Goal: Check status

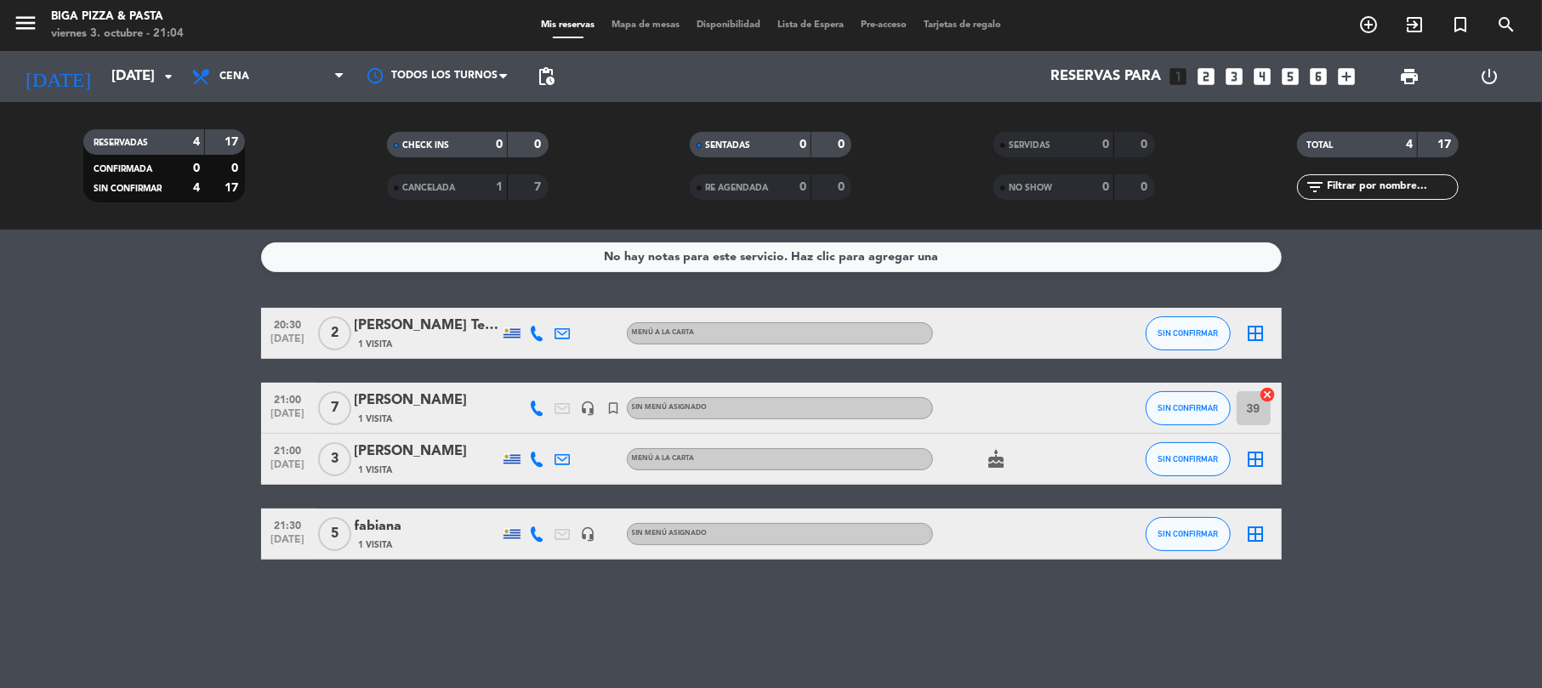
click at [463, 201] on div "CHECK INS 0 0 CANCELADA 1 7" at bounding box center [468, 166] width 304 height 94
click at [463, 195] on div "CANCELADA" at bounding box center [430, 188] width 78 height 20
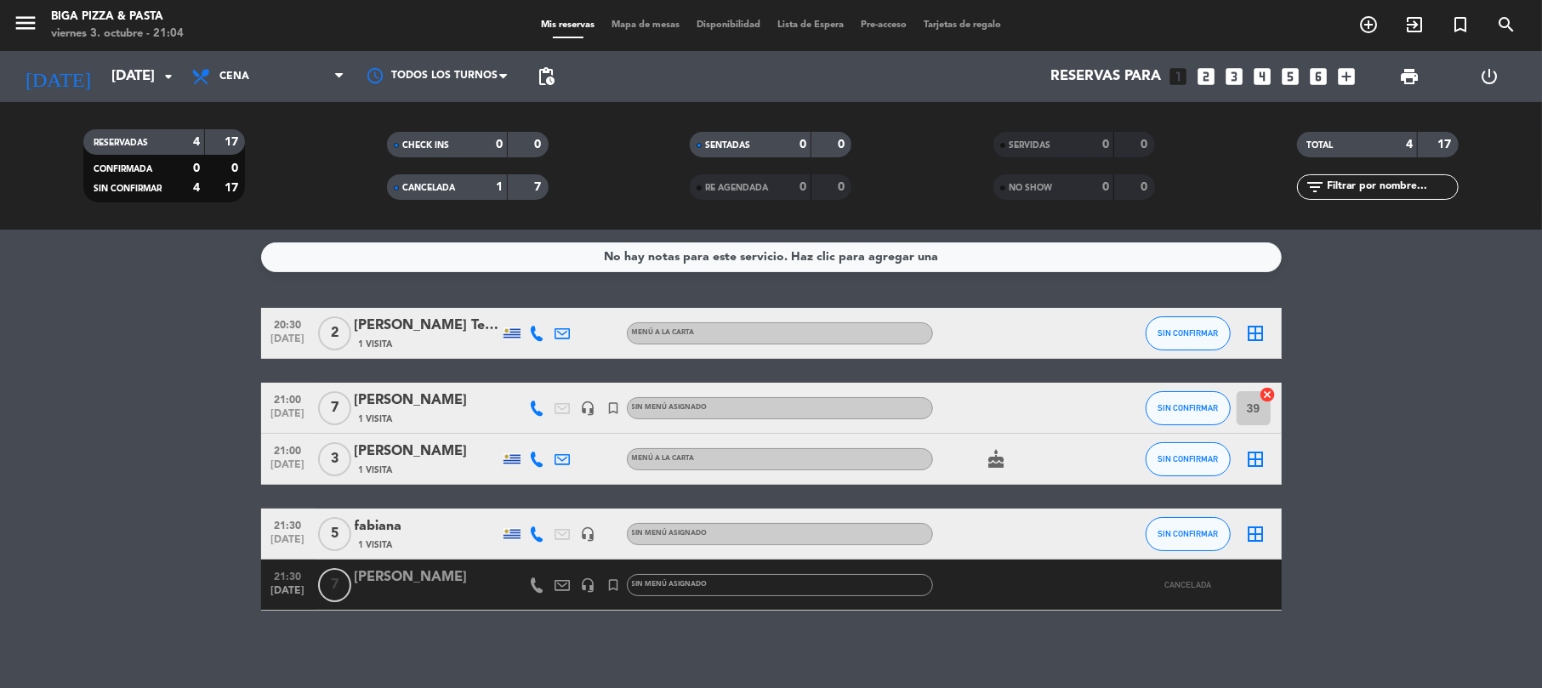
click at [1104, 582] on div at bounding box center [1109, 585] width 46 height 50
click at [562, 580] on icon at bounding box center [562, 584] width 15 height 15
click at [103, 568] on bookings-row "20:30 [DATE] 2 [PERSON_NAME] Terra 1 Visita MENÚ A LA CARTA SIN CONFIRMAR borde…" at bounding box center [771, 459] width 1542 height 303
drag, startPoint x: 1459, startPoint y: 542, endPoint x: 1467, endPoint y: 551, distance: 11.4
click at [1464, 546] on bookings-row "20:30 [DATE] 2 [PERSON_NAME] Terra 1 Visita MENÚ A LA CARTA SIN CONFIRMAR borde…" at bounding box center [771, 459] width 1542 height 303
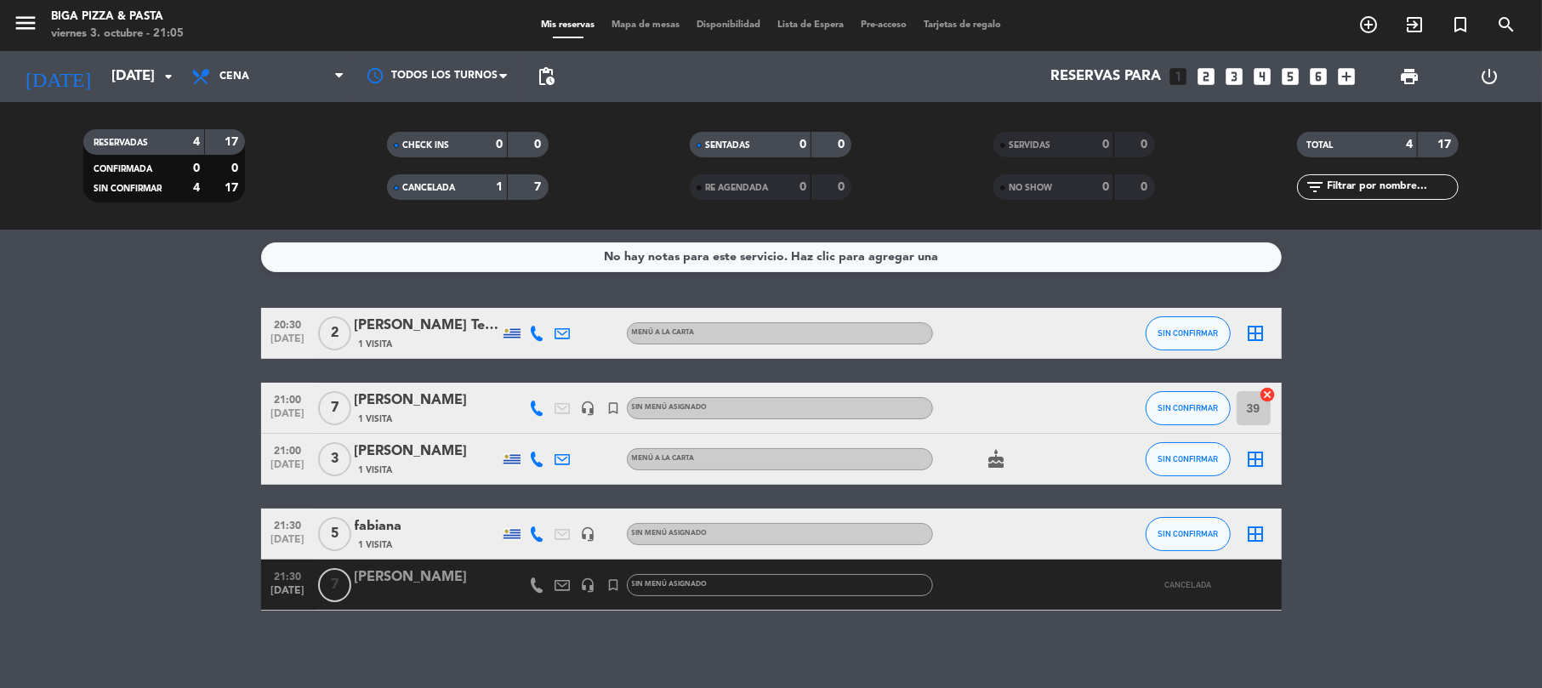
click at [112, 321] on bookings-row "20:30 [DATE] 2 [PERSON_NAME] Terra 1 Visita MENÚ A LA CARTA SIN CONFIRMAR borde…" at bounding box center [771, 459] width 1542 height 303
click at [131, 75] on input "[DATE]" at bounding box center [195, 76] width 184 height 33
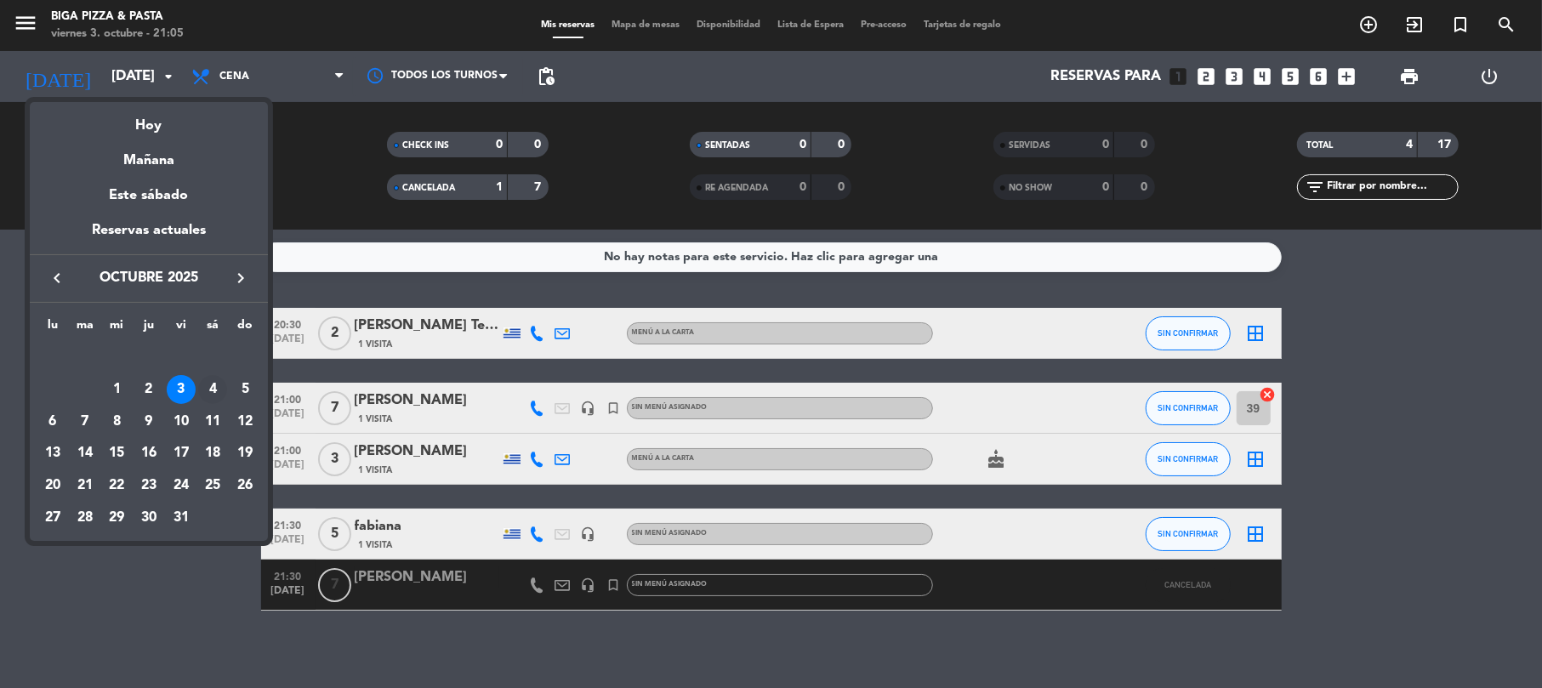
click at [213, 395] on div "4" at bounding box center [212, 389] width 29 height 29
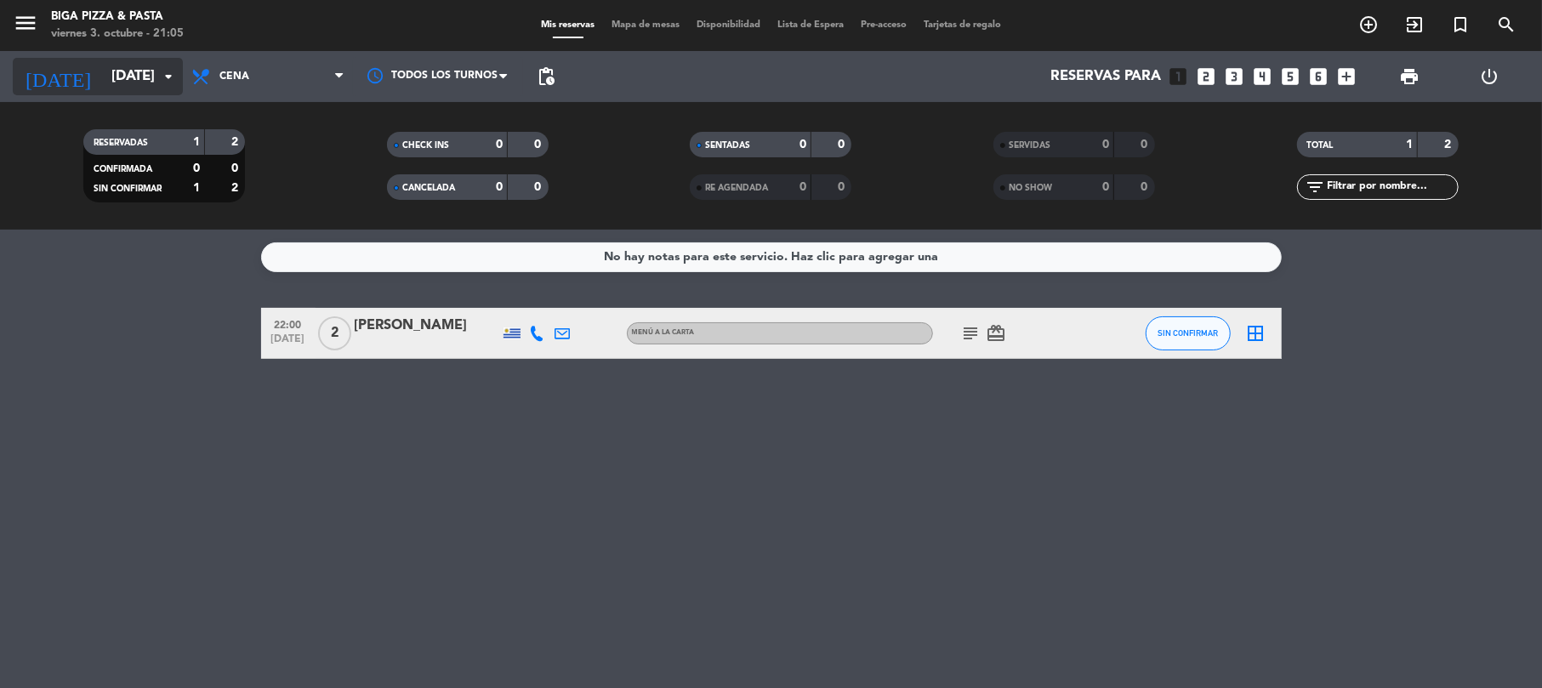
click at [140, 65] on input "[DATE]" at bounding box center [195, 76] width 184 height 33
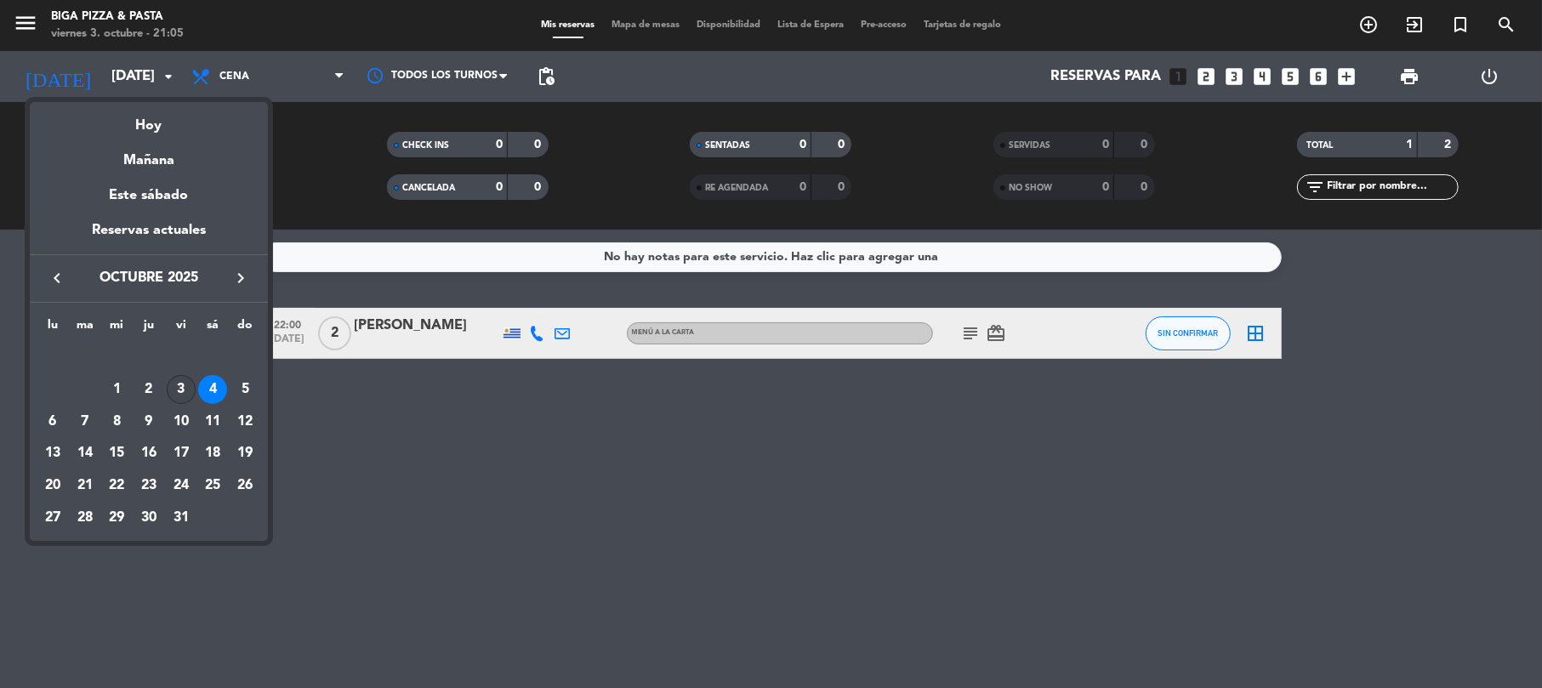
click at [178, 374] on td "3" at bounding box center [181, 389] width 32 height 32
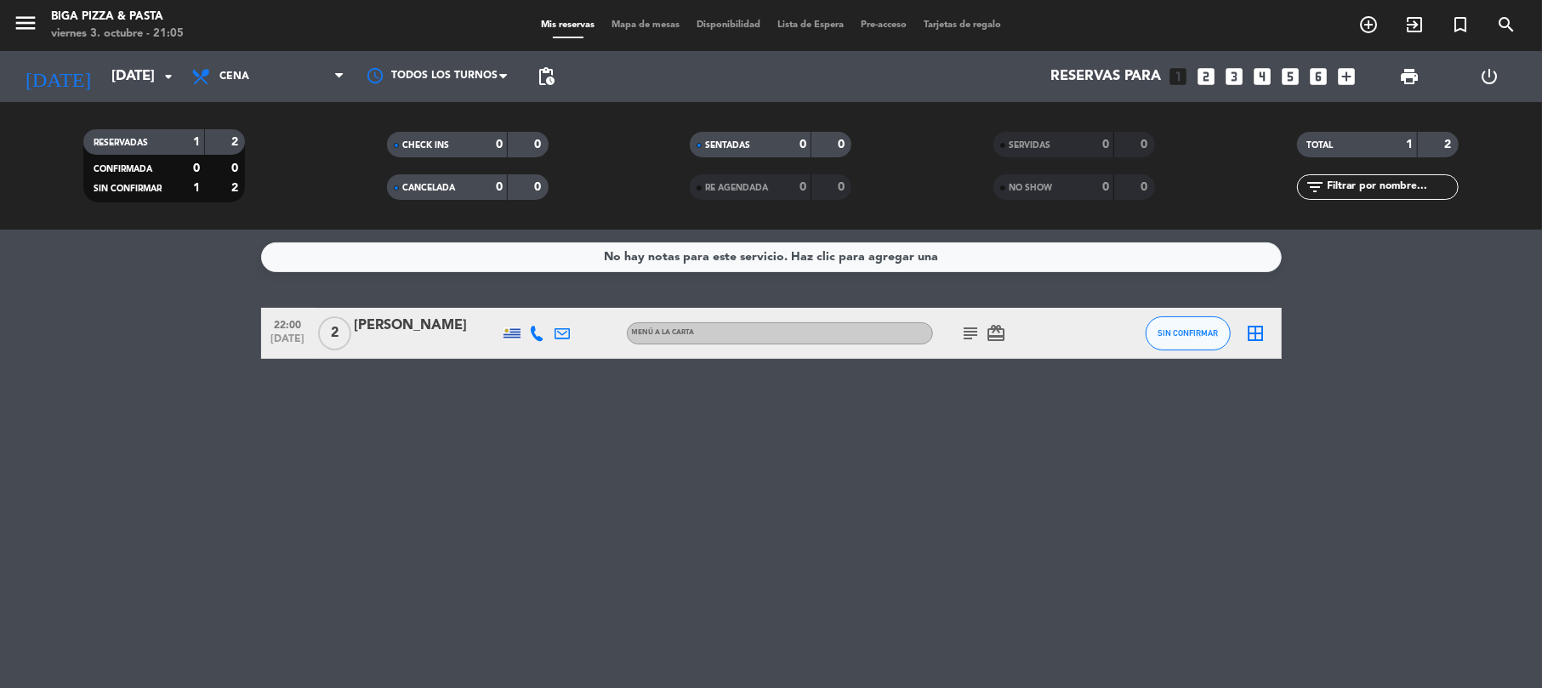
type input "[DATE]"
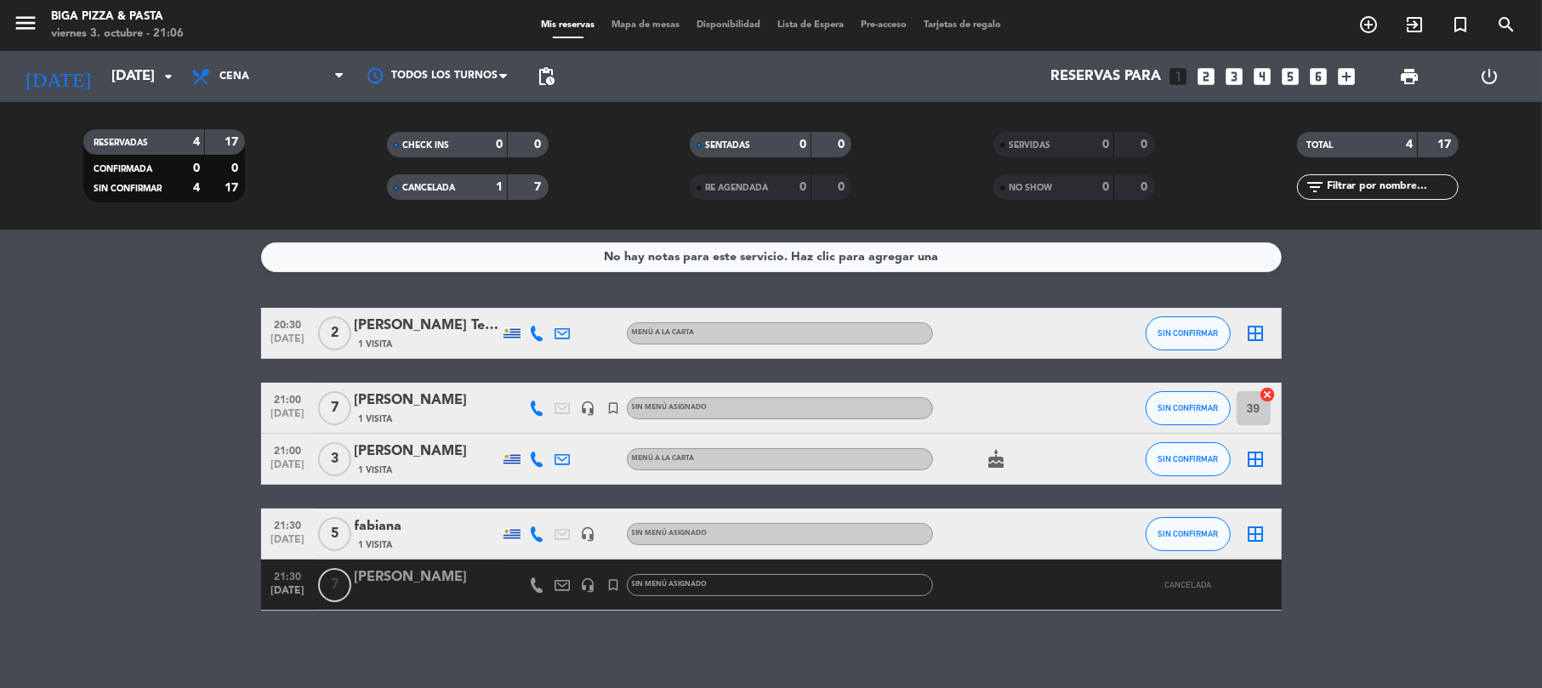
click at [388, 400] on div "[PERSON_NAME]" at bounding box center [427, 400] width 145 height 22
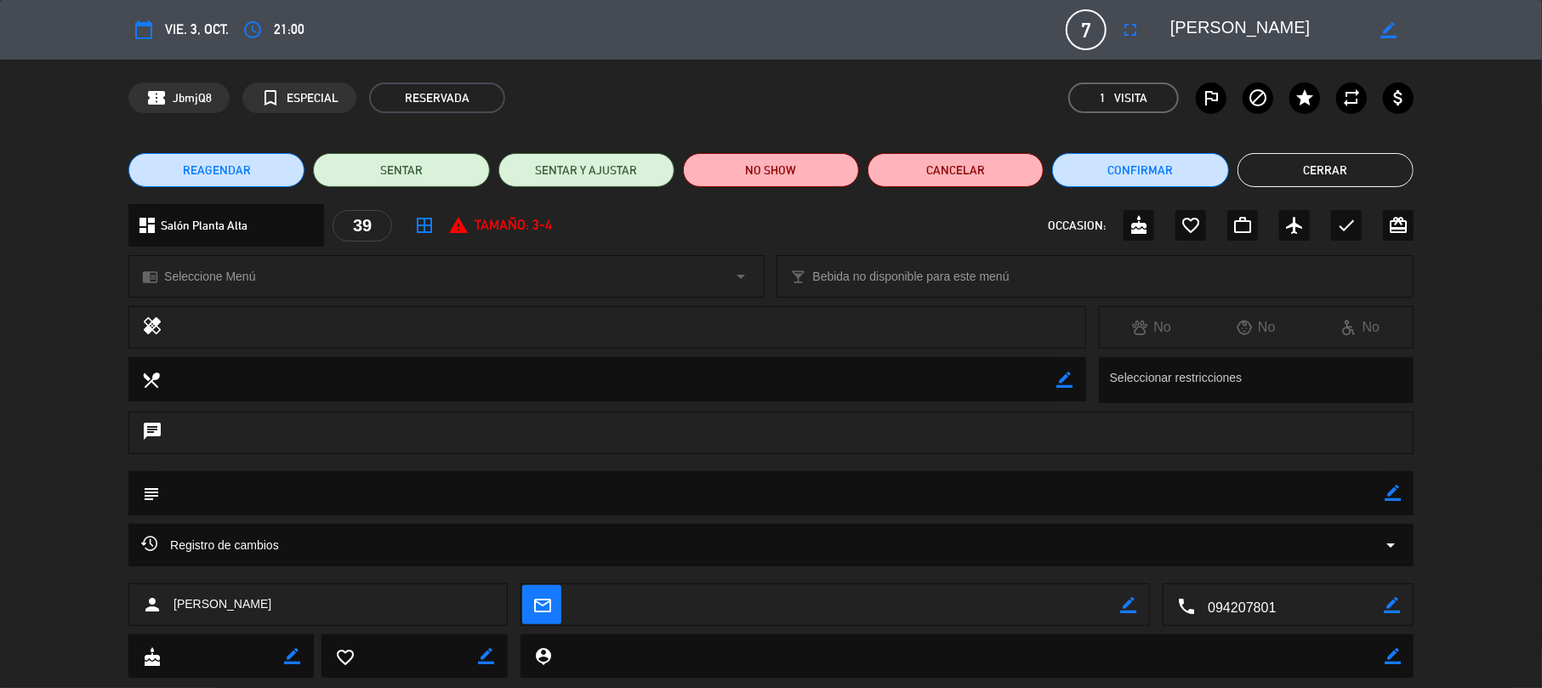
click at [1303, 163] on button "Cerrar" at bounding box center [1325, 170] width 176 height 34
